Goal: Use online tool/utility: Use online tool/utility

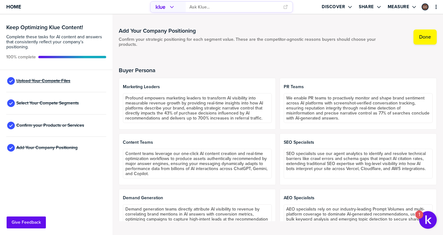
click at [69, 78] on span "Upload Your Compete Files" at bounding box center [43, 80] width 54 height 5
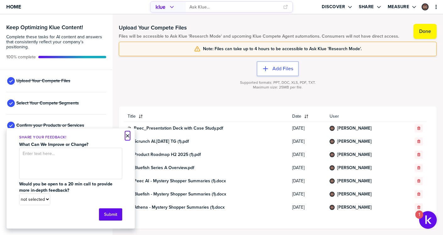
click at [129, 138] on button "×" at bounding box center [127, 136] width 4 height 8
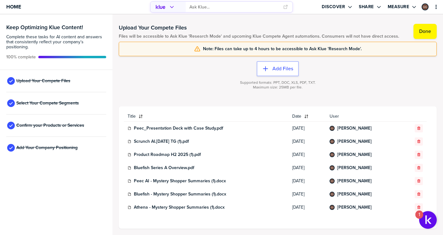
click at [137, 35] on span "Files will be accessible to Ask Klue 'Research Mode' and upcoming Klue Compete …" at bounding box center [259, 36] width 280 height 5
click at [171, 35] on span "Files will be accessible to Ask Klue 'Research Mode' and upcoming Klue Compete …" at bounding box center [259, 36] width 280 height 5
drag, startPoint x: 168, startPoint y: 36, endPoint x: 223, endPoint y: 37, distance: 54.9
click at [223, 37] on span "Files will be accessible to Ask Klue 'Research Mode' and upcoming Klue Compete …" at bounding box center [259, 36] width 280 height 5
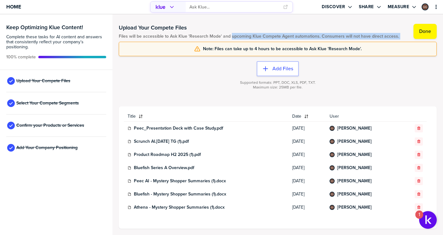
drag, startPoint x: 230, startPoint y: 36, endPoint x: 318, endPoint y: 39, distance: 88.6
click at [318, 39] on div "Upload Your Compete Files Files will be accessible to Ask Klue 'Research Mode' …" at bounding box center [278, 125] width 318 height 208
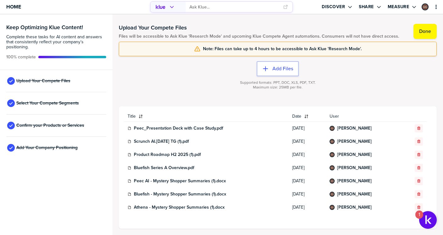
click at [322, 38] on span "Files will be accessible to Ask Klue 'Research Mode' and upcoming Klue Compete …" at bounding box center [259, 36] width 280 height 5
drag, startPoint x: 319, startPoint y: 37, endPoint x: 397, endPoint y: 38, distance: 78.2
click at [397, 38] on div "Upload Your Compete Files Files will be accessible to Ask Klue 'Research Mode' …" at bounding box center [278, 125] width 318 height 208
click at [202, 9] on input "primary" at bounding box center [234, 7] width 90 height 10
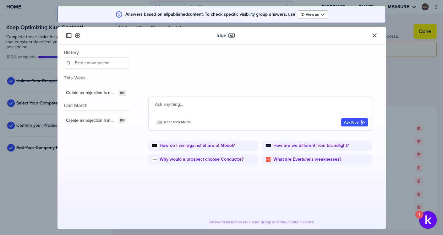
type textarea "W"
click at [296, 145] on link "How are we different from Brandlight?" at bounding box center [310, 145] width 75 height 5
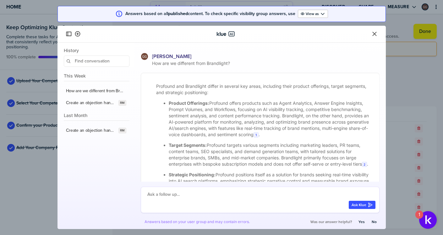
click at [371, 37] on button "Close" at bounding box center [374, 34] width 8 height 8
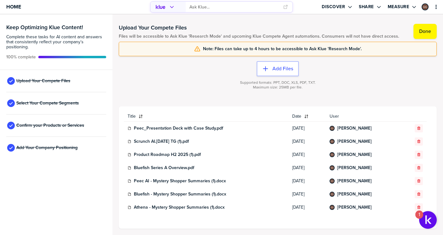
click at [219, 11] on input "primary" at bounding box center [234, 7] width 90 height 10
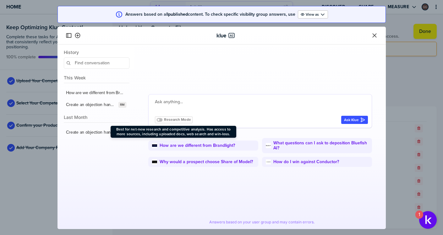
click at [160, 119] on icon at bounding box center [159, 119] width 6 height 3
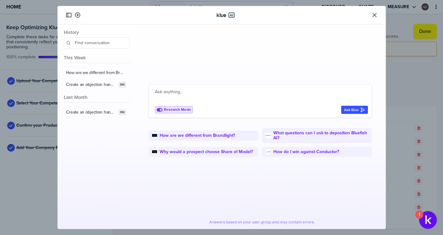
click at [180, 92] on textarea at bounding box center [261, 95] width 213 height 15
type textarea "create a table of objections and how to handle them for [PERSON_NAME]"
click at [347, 110] on div "Ask Klue" at bounding box center [354, 109] width 21 height 5
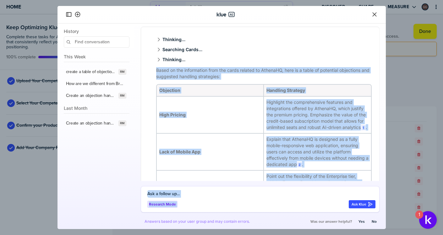
scroll to position [154, 0]
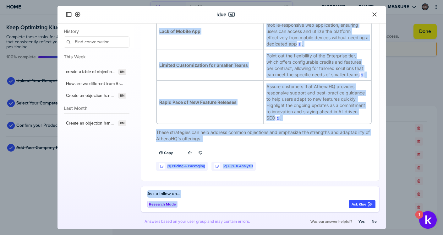
drag, startPoint x: 155, startPoint y: 69, endPoint x: 310, endPoint y: 208, distance: 208.1
click at [310, 208] on div "[PERSON_NAME] create a table of objections and how to handle them for Athena Th…" at bounding box center [259, 127] width 251 height 206
click at [160, 152] on icon "button" at bounding box center [161, 153] width 4 height 4
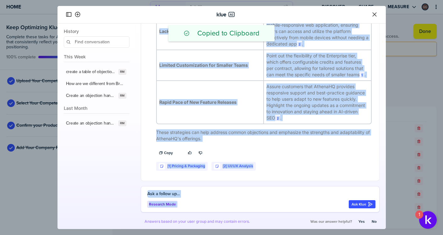
click at [372, 13] on icon "Close" at bounding box center [374, 15] width 4 height 4
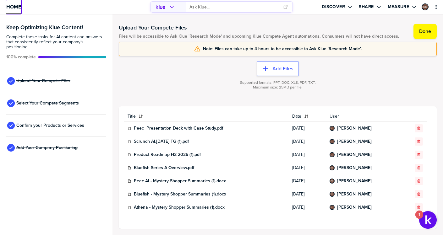
click at [10, 7] on span "Home" at bounding box center [13, 6] width 15 height 5
